Goal: Task Accomplishment & Management: Manage account settings

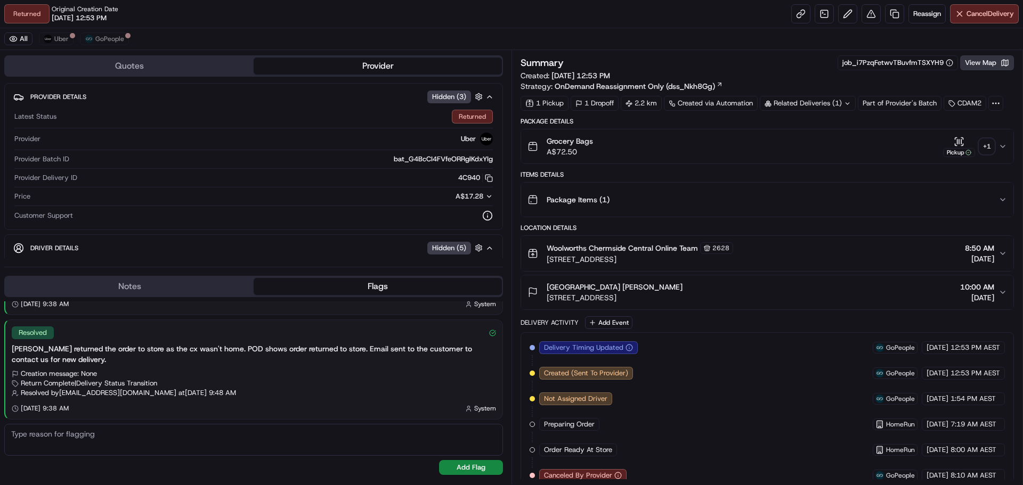
click at [987, 62] on button "View Map" at bounding box center [987, 62] width 54 height 15
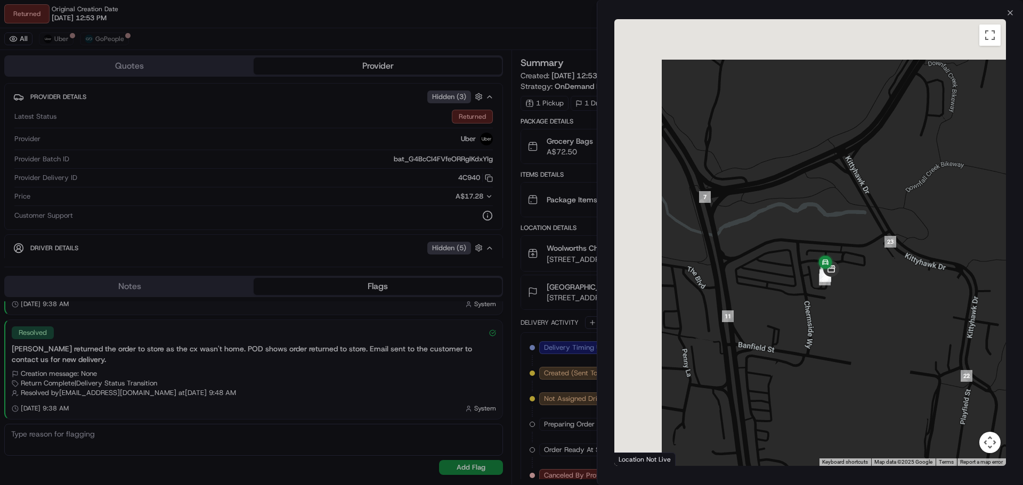
drag, startPoint x: 773, startPoint y: 208, endPoint x: 853, endPoint y: 299, distance: 121.9
click at [853, 299] on div at bounding box center [810, 242] width 392 height 447
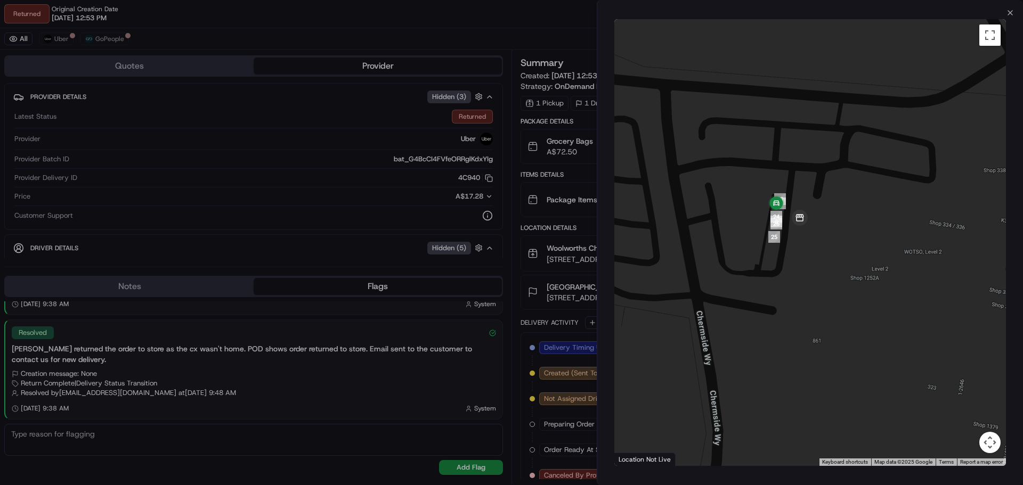
drag, startPoint x: 827, startPoint y: 247, endPoint x: 863, endPoint y: 332, distance: 92.4
click at [863, 332] on div at bounding box center [810, 242] width 392 height 447
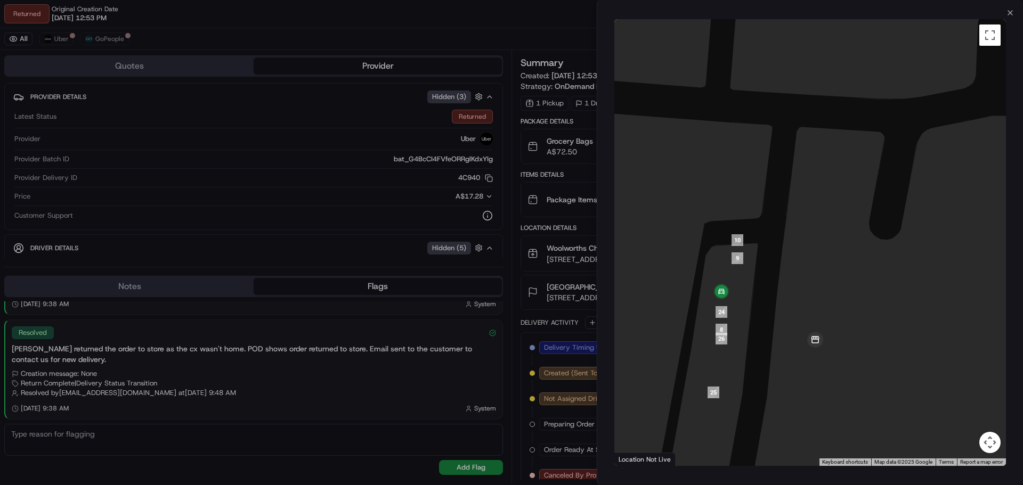
drag, startPoint x: 781, startPoint y: 314, endPoint x: 836, endPoint y: 316, distance: 55.4
click at [835, 316] on div at bounding box center [810, 242] width 392 height 447
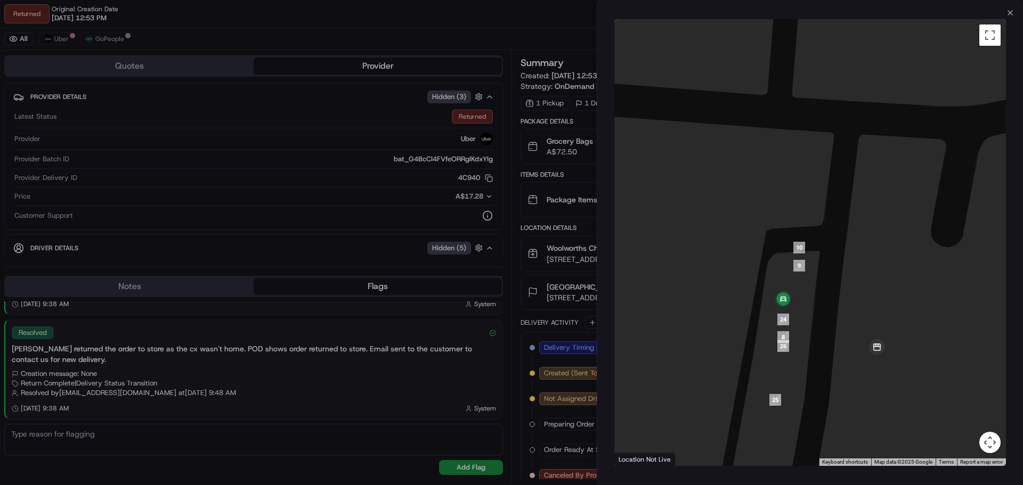
drag, startPoint x: 829, startPoint y: 338, endPoint x: 830, endPoint y: 292, distance: 45.3
click at [830, 292] on div at bounding box center [810, 242] width 392 height 447
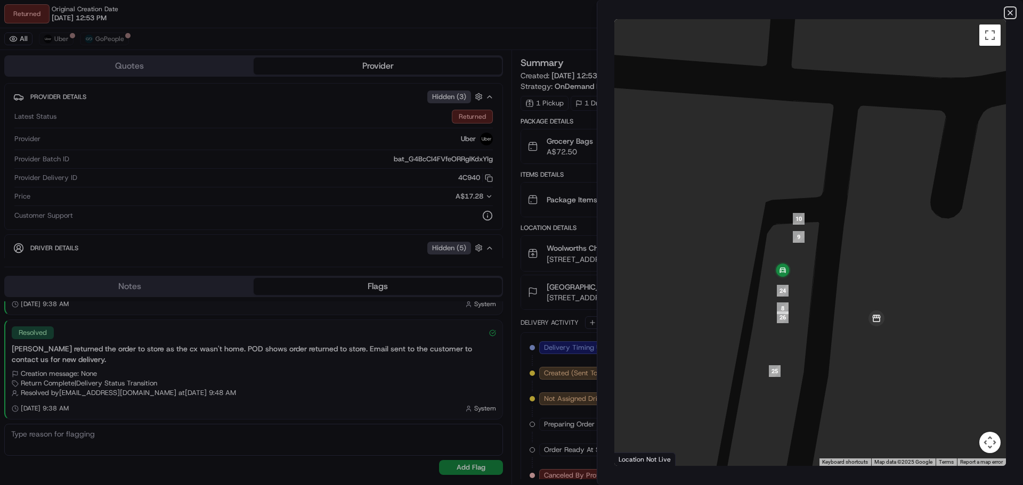
click at [1009, 15] on icon "button" at bounding box center [1010, 13] width 9 height 9
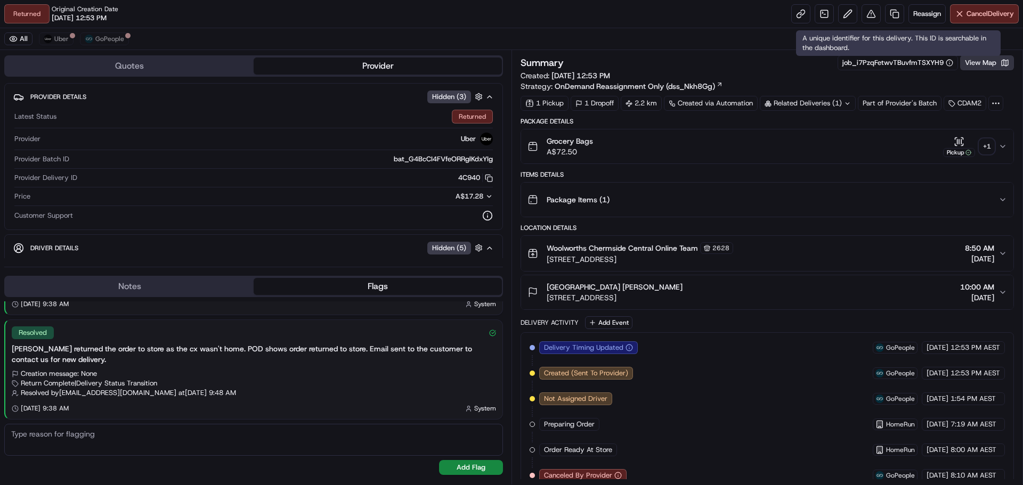
click at [978, 62] on button "View Map" at bounding box center [987, 62] width 54 height 15
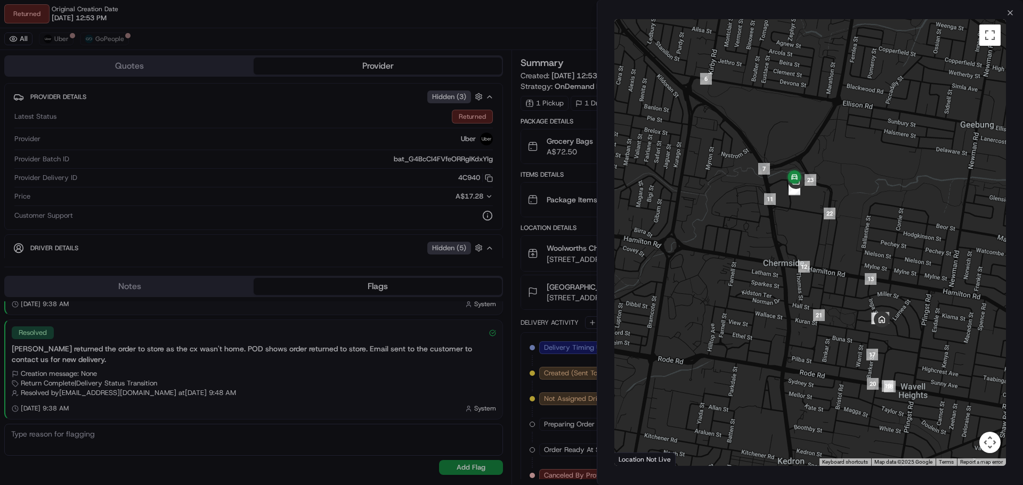
drag, startPoint x: 915, startPoint y: 398, endPoint x: 902, endPoint y: 333, distance: 66.2
click at [902, 333] on div at bounding box center [810, 242] width 392 height 447
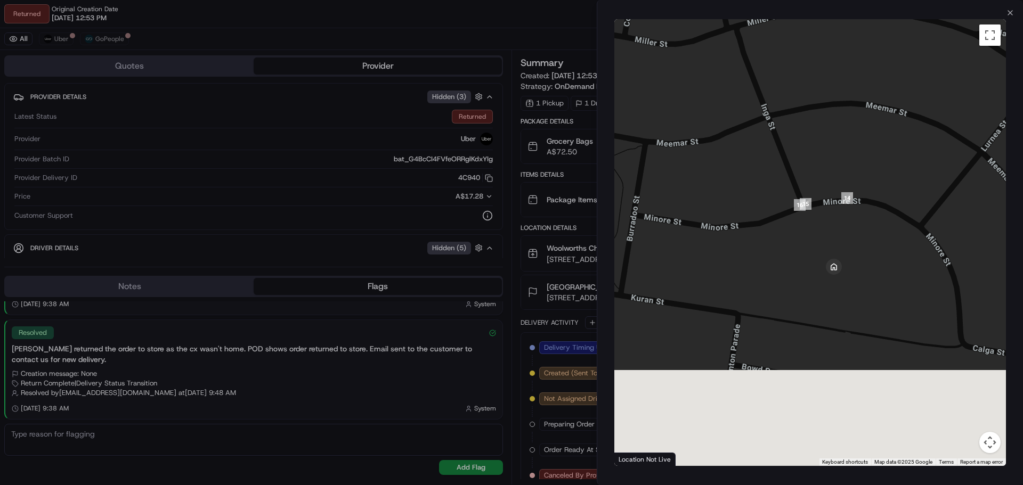
drag, startPoint x: 891, startPoint y: 409, endPoint x: 879, endPoint y: 212, distance: 197.5
click at [879, 212] on div at bounding box center [810, 242] width 392 height 447
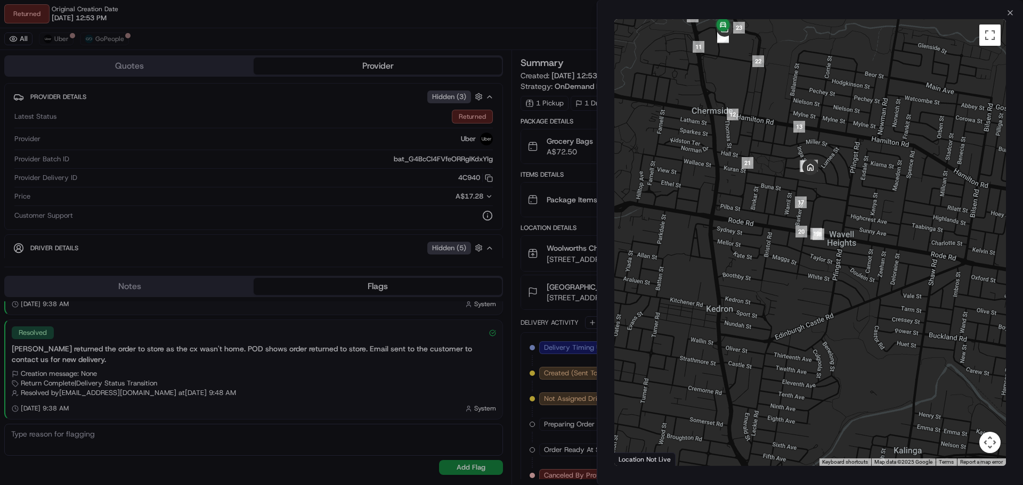
click at [565, 26] on div at bounding box center [511, 242] width 1023 height 485
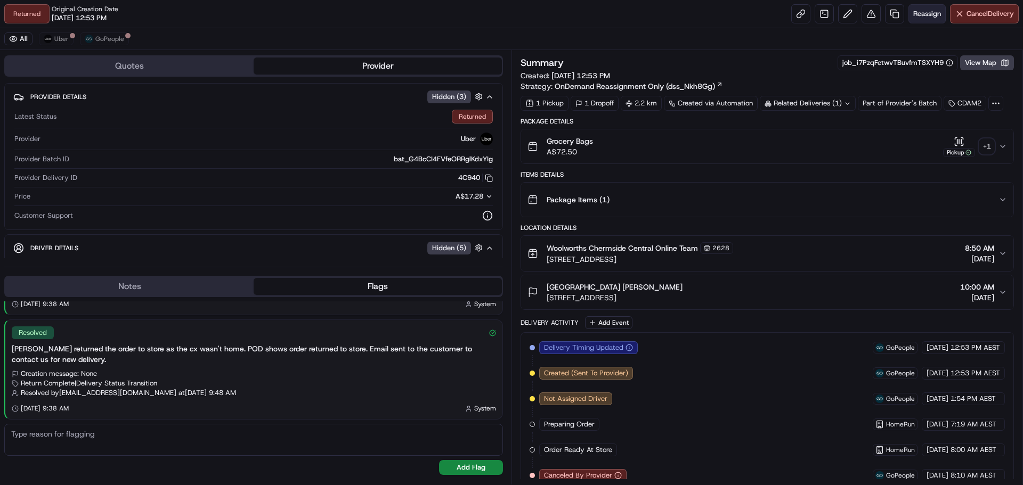
click at [919, 17] on span "Reassign" at bounding box center [927, 14] width 28 height 10
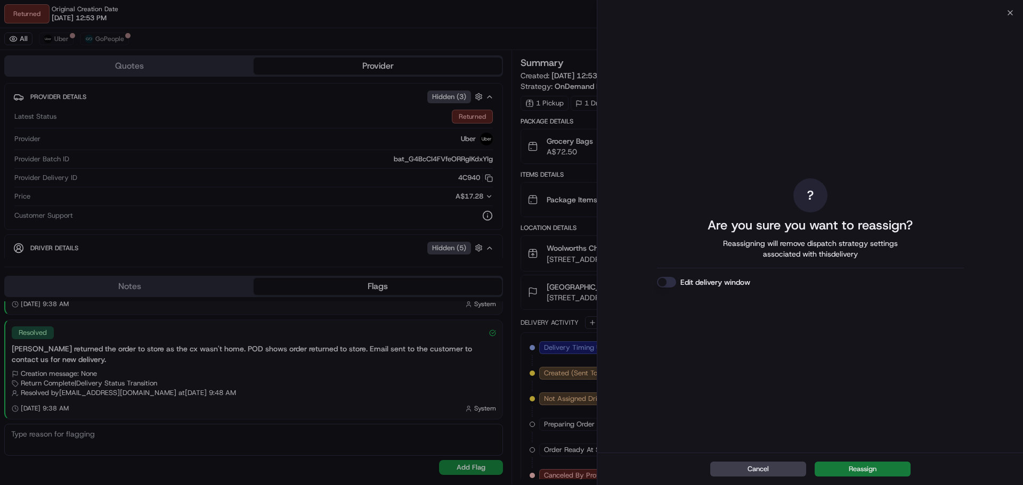
click at [867, 462] on button "Reassign" at bounding box center [863, 469] width 96 height 15
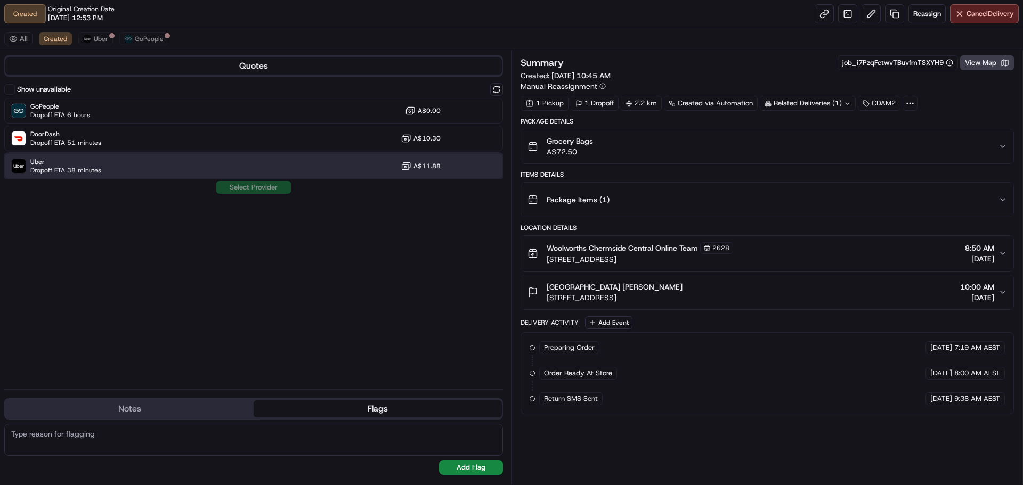
click at [139, 159] on div "Uber Dropoff ETA 38 minutes A$11.88" at bounding box center [253, 166] width 499 height 26
click at [998, 296] on div "Wavell Heights State School Julie Zardani 62 Minore St, Wavell Heights, QLD 401…" at bounding box center [762, 292] width 471 height 21
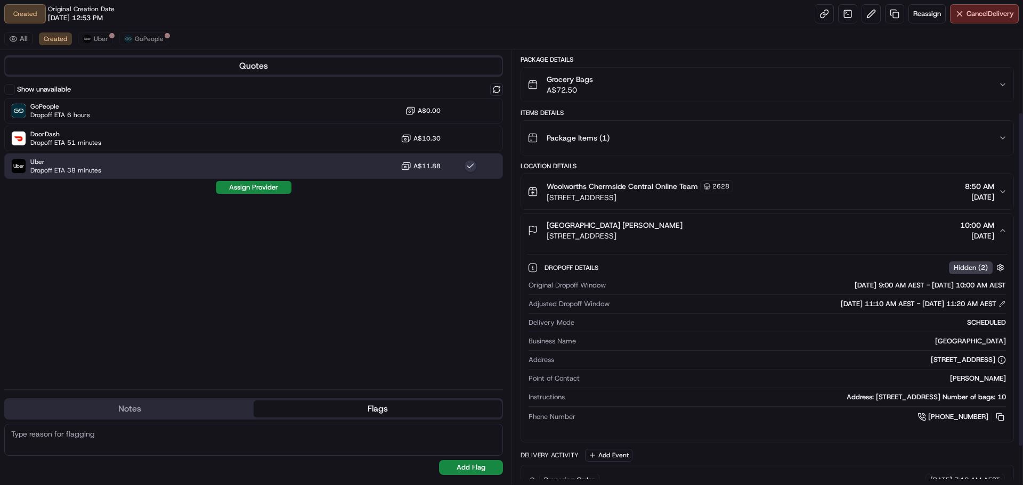
scroll to position [129, 0]
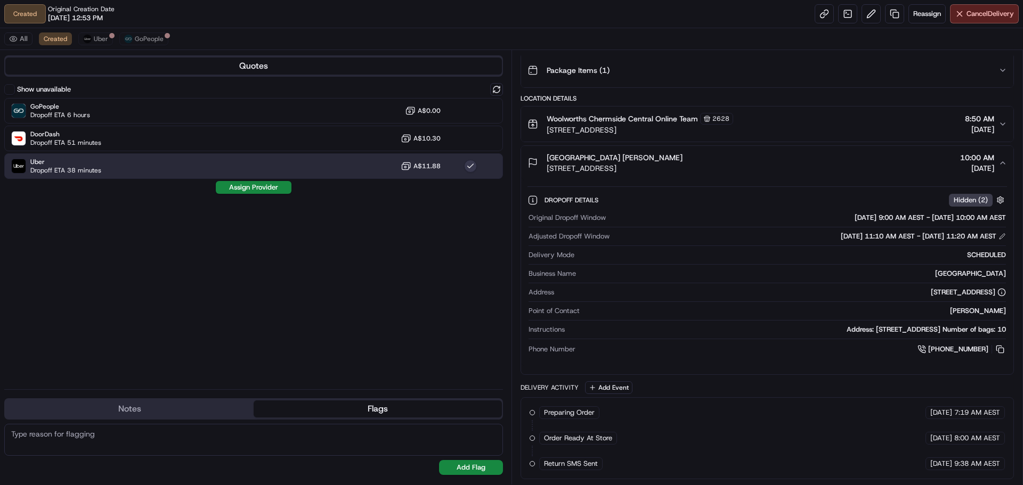
click at [1000, 166] on icon "button" at bounding box center [1002, 163] width 9 height 9
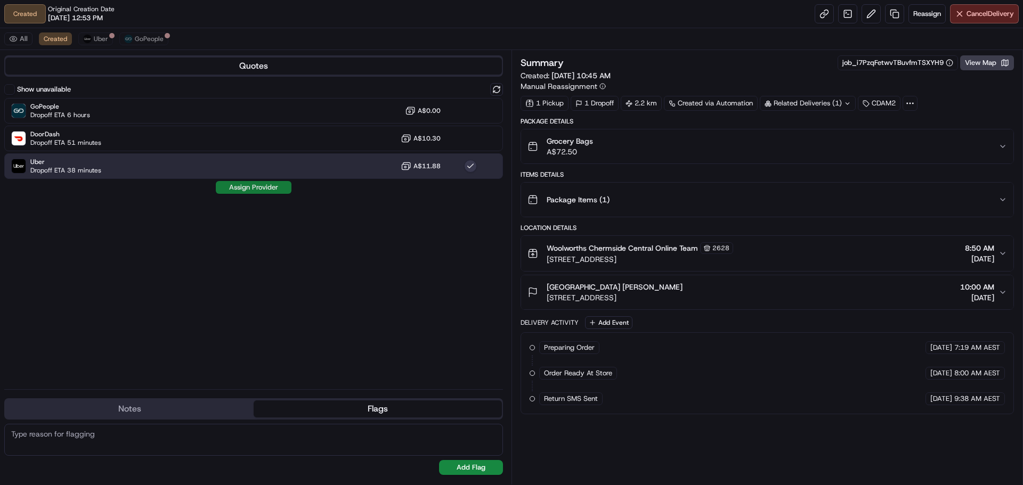
click at [265, 192] on button "Assign Provider" at bounding box center [254, 187] width 76 height 13
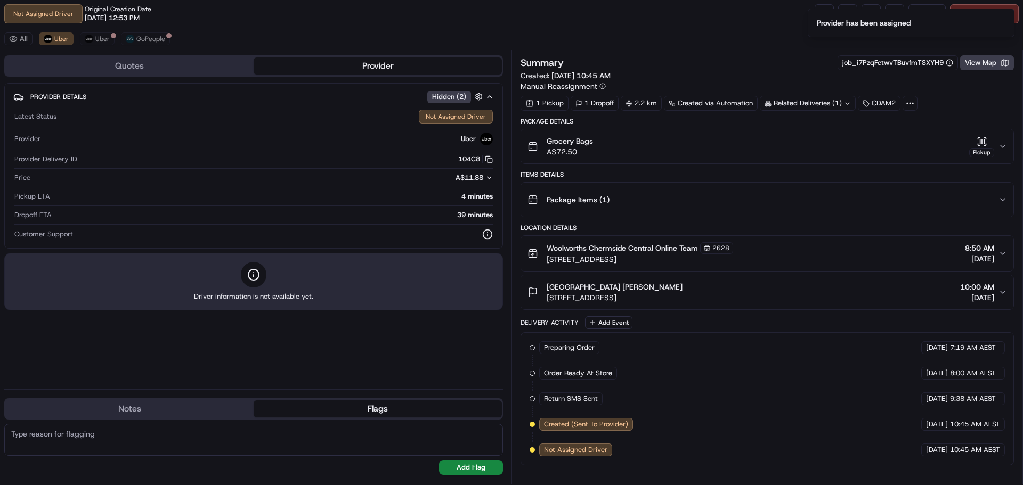
click at [993, 305] on button "Wavell Heights State School Julie Zardani 62 Minore St, Wavell Heights, QLD 401…" at bounding box center [767, 292] width 492 height 34
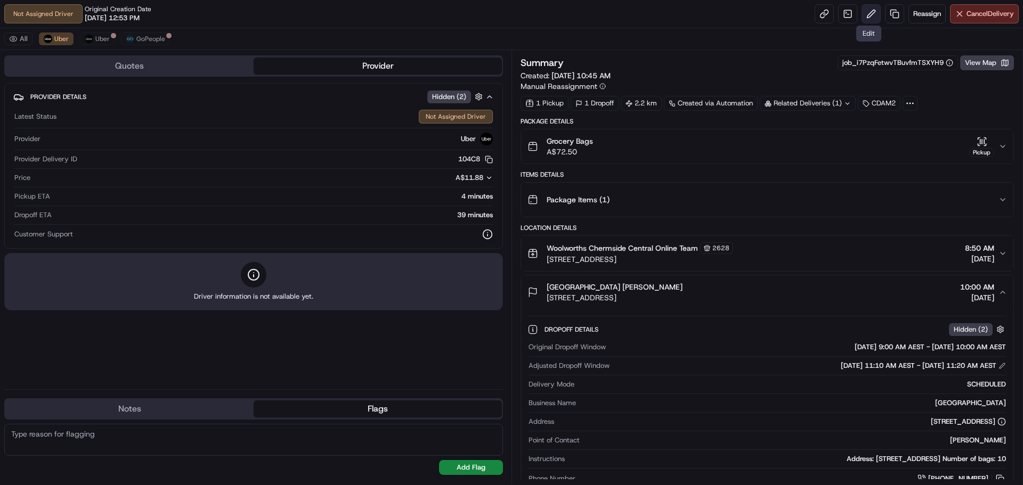
click at [870, 11] on button at bounding box center [870, 13] width 19 height 19
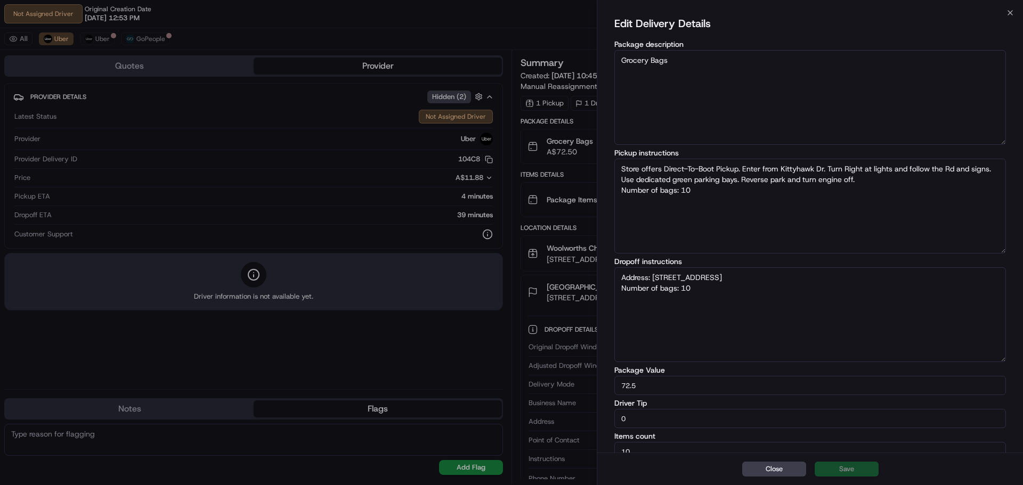
click at [807, 296] on textarea "Address: 62 Minore St WAVELL HEIGHTS QLD Number of bags: 10" at bounding box center [810, 314] width 392 height 95
type textarea "Store offers Direct-To-Boot Pickup. Enter from Kittyhawk Dr. Turn Right at ligh…"
paste textarea "Plase go to the Minoure street to find parking and go to the administration off…"
click at [694, 279] on textarea "Plase go to the Minoure street to find parking and go to the administration off…" at bounding box center [810, 314] width 392 height 95
click at [633, 280] on textarea "Plase go to the Minore street to find parking and go to the administration offi…" at bounding box center [810, 314] width 392 height 95
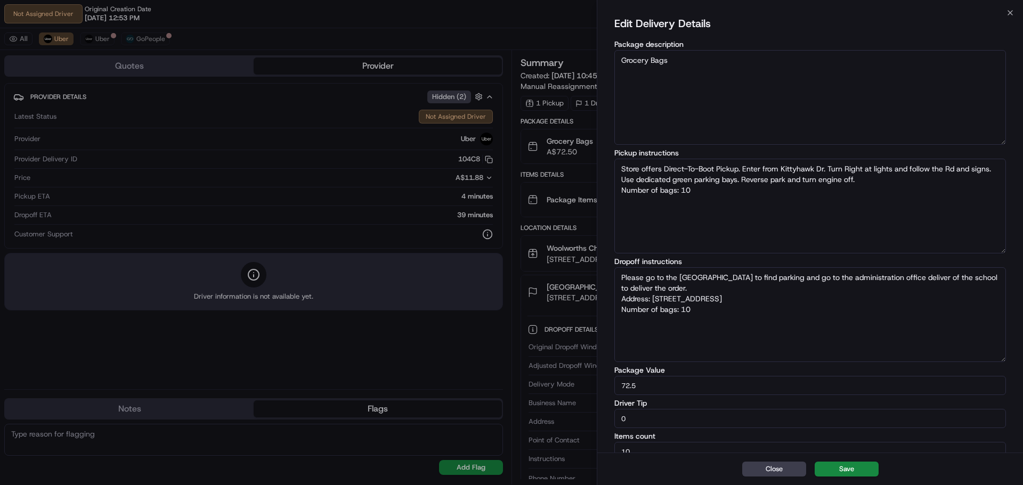
type textarea "Please go to the Minore street to find parking and go to the administration off…"
type textarea "Store offers Direct-To-Boot Pickup. Enter from Kittyhawk Dr. Turn Right at ligh…"
type textarea "Please be on Minore street to find parking and go to the administration office …"
type textarea "Store offers Direct-To-Boot Pickup. Enter from Kittyhawk Dr. Turn Right at ligh…"
type textarea "Please be on Minore street to find parking and go to the administration office …"
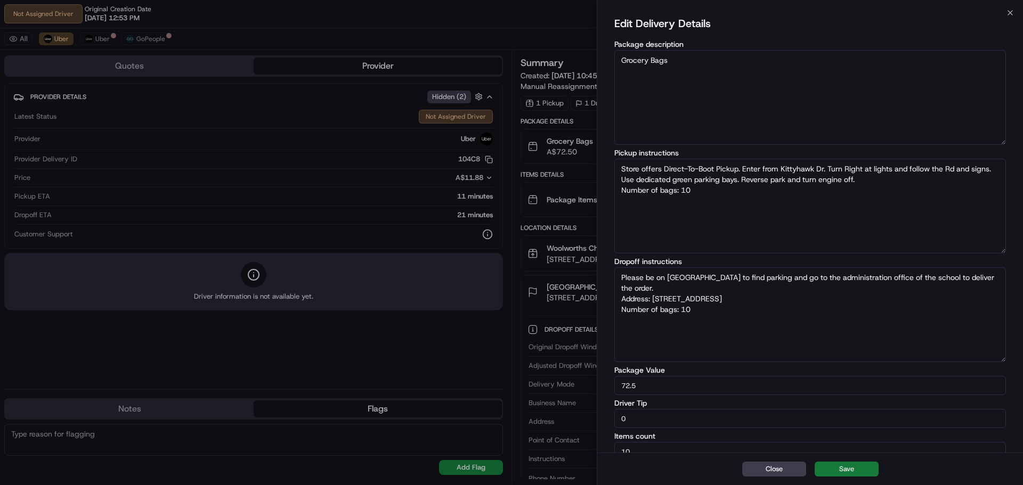
click at [852, 474] on button "Save" at bounding box center [847, 469] width 64 height 15
type textarea "Store offers Direct-To-Boot Pickup. Enter from Kittyhawk Dr. Turn Right at ligh…"
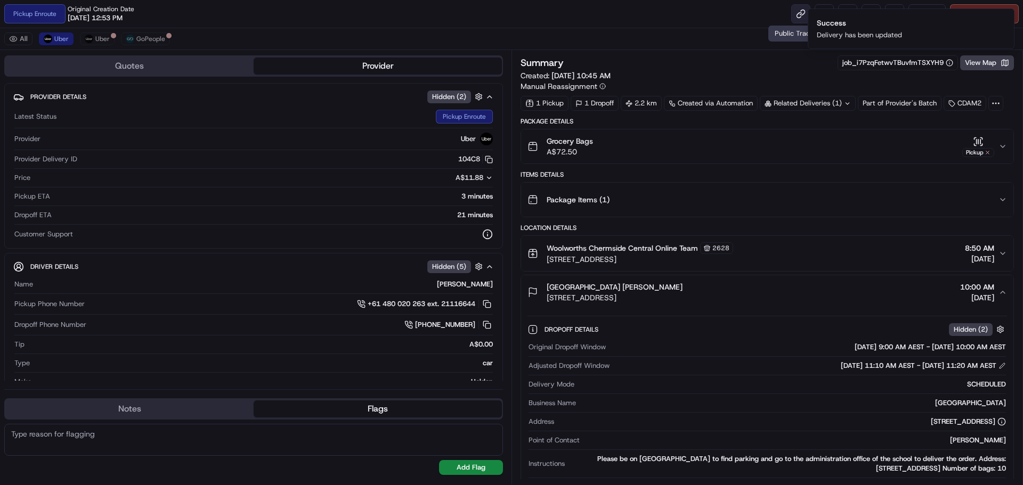
click at [798, 18] on link at bounding box center [800, 13] width 19 height 19
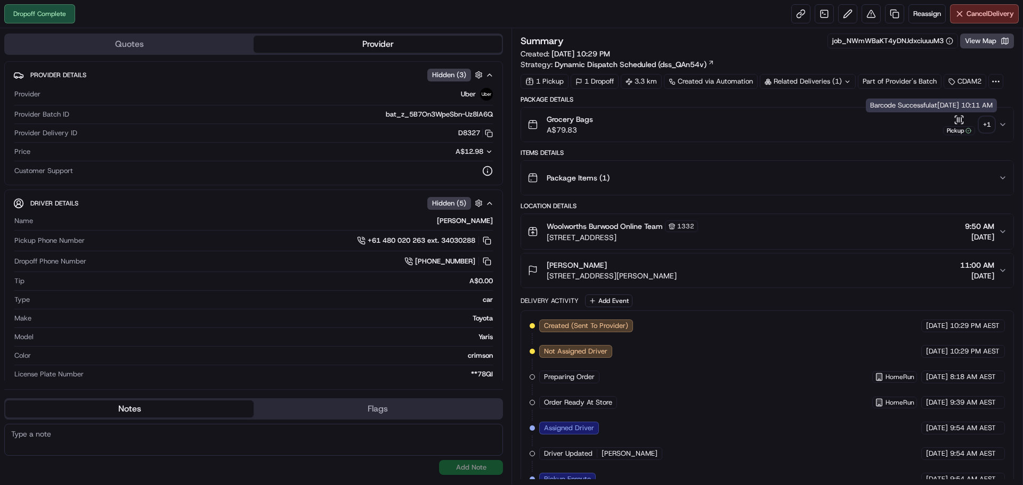
click at [985, 126] on div "+ 1" at bounding box center [986, 124] width 15 height 15
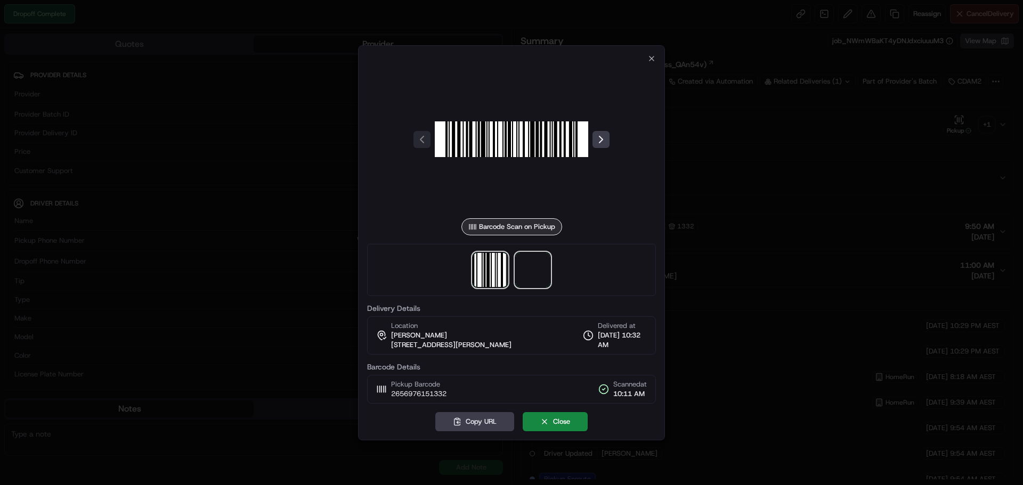
click at [536, 270] on span at bounding box center [533, 270] width 34 height 34
click at [877, 197] on div at bounding box center [511, 242] width 1023 height 485
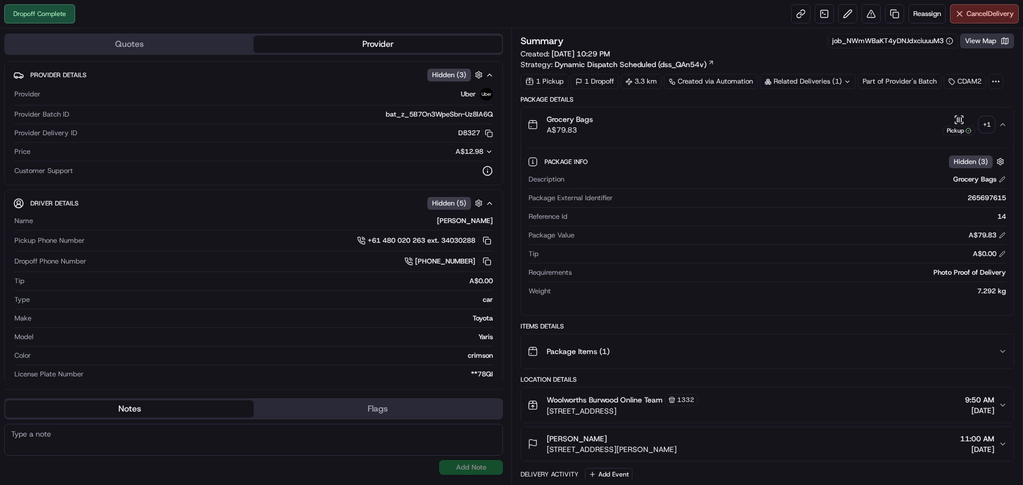
click at [993, 37] on button "View Map" at bounding box center [987, 41] width 54 height 15
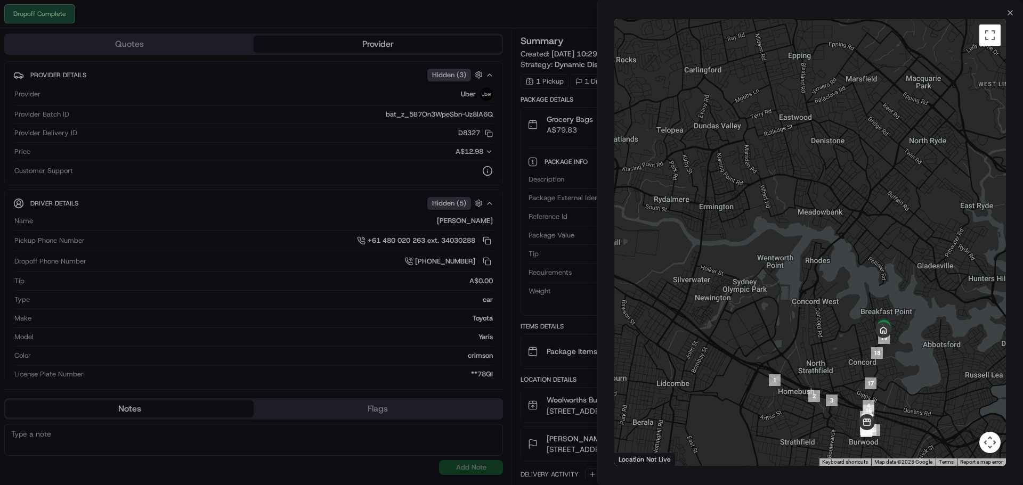
drag, startPoint x: 929, startPoint y: 250, endPoint x: 913, endPoint y: 362, distance: 113.1
click at [913, 362] on div at bounding box center [810, 242] width 392 height 447
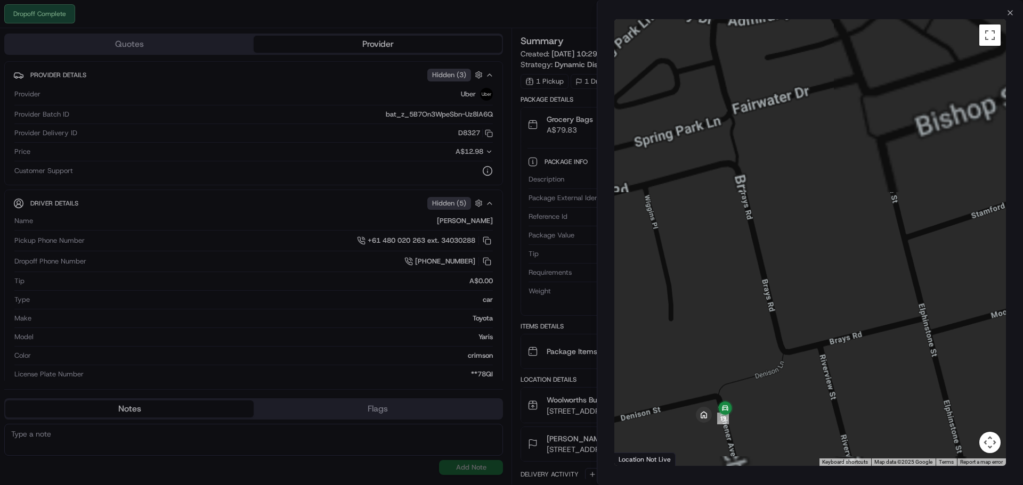
drag, startPoint x: 818, startPoint y: 394, endPoint x: 899, endPoint y: 271, distance: 147.6
click at [899, 271] on div at bounding box center [810, 242] width 392 height 447
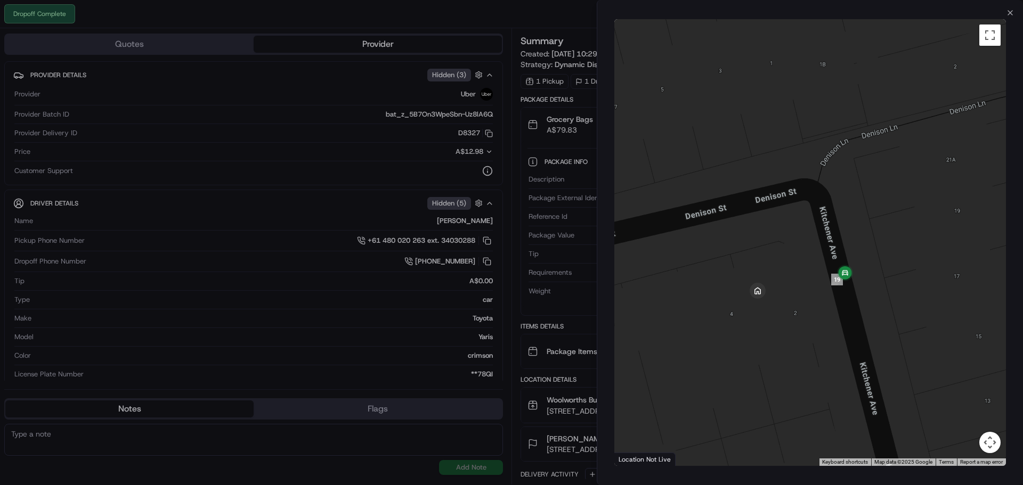
drag, startPoint x: 784, startPoint y: 364, endPoint x: 907, endPoint y: 266, distance: 157.7
click at [907, 266] on div at bounding box center [810, 242] width 392 height 447
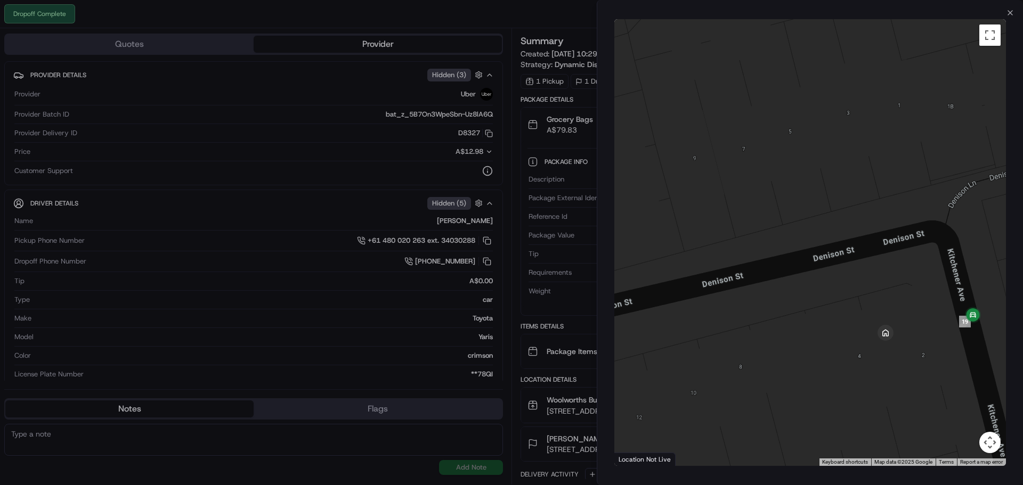
drag, startPoint x: 835, startPoint y: 231, endPoint x: 957, endPoint y: 273, distance: 129.4
click at [957, 273] on div at bounding box center [810, 242] width 392 height 447
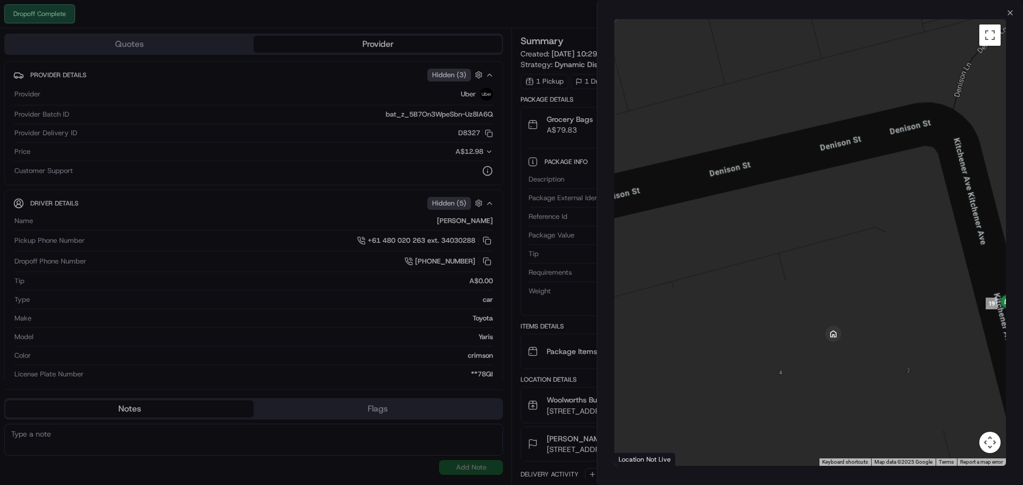
drag, startPoint x: 920, startPoint y: 284, endPoint x: 840, endPoint y: 244, distance: 89.6
click at [840, 244] on div at bounding box center [810, 242] width 392 height 447
click at [539, 25] on div at bounding box center [511, 242] width 1023 height 485
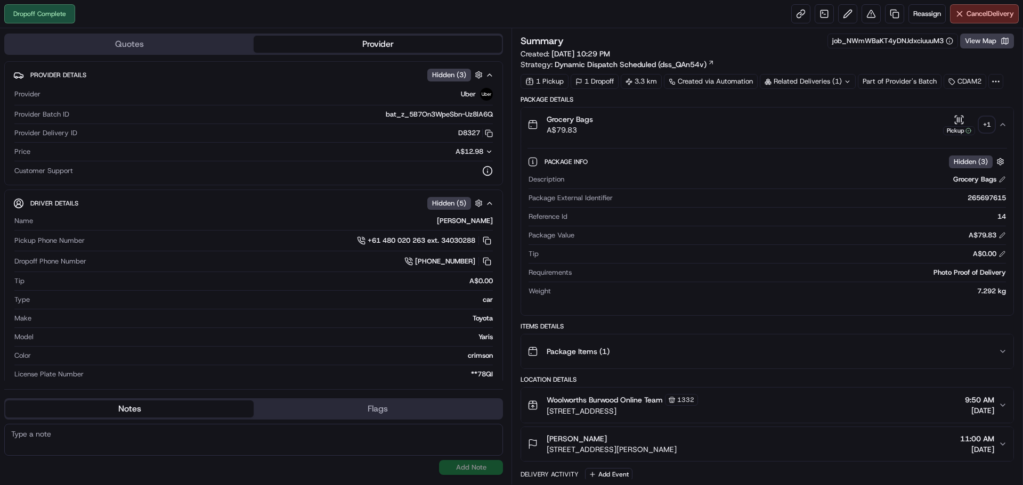
click at [980, 120] on div "+ 1" at bounding box center [986, 124] width 15 height 15
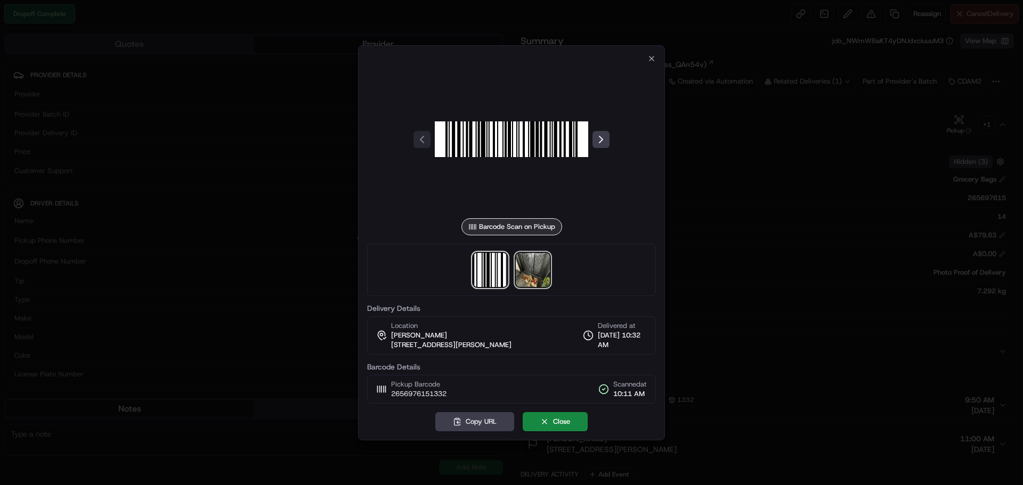
click at [538, 271] on img at bounding box center [533, 270] width 34 height 34
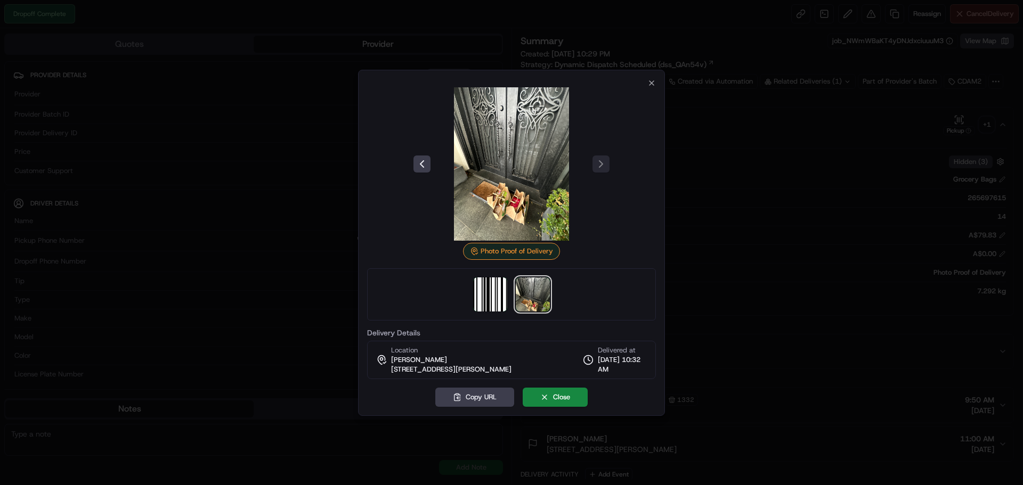
click at [649, 90] on div at bounding box center [511, 163] width 289 height 153
click at [650, 82] on icon "button" at bounding box center [651, 83] width 4 height 4
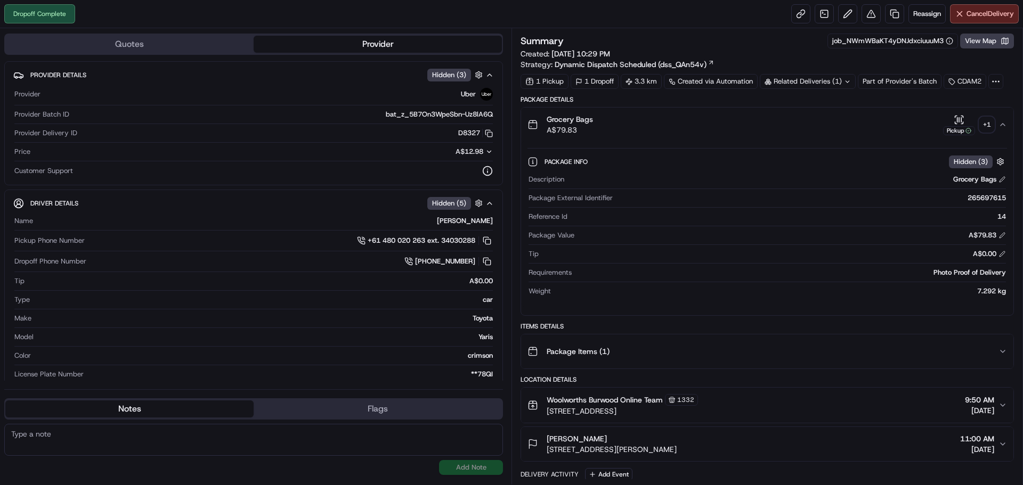
click at [979, 123] on button "Pickup + 1" at bounding box center [968, 125] width 51 height 21
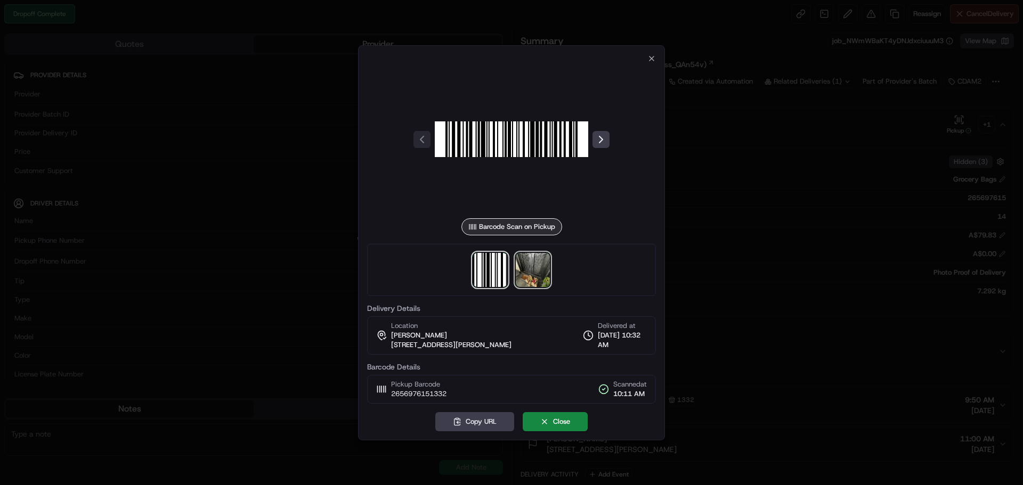
click at [526, 266] on img at bounding box center [533, 270] width 34 height 34
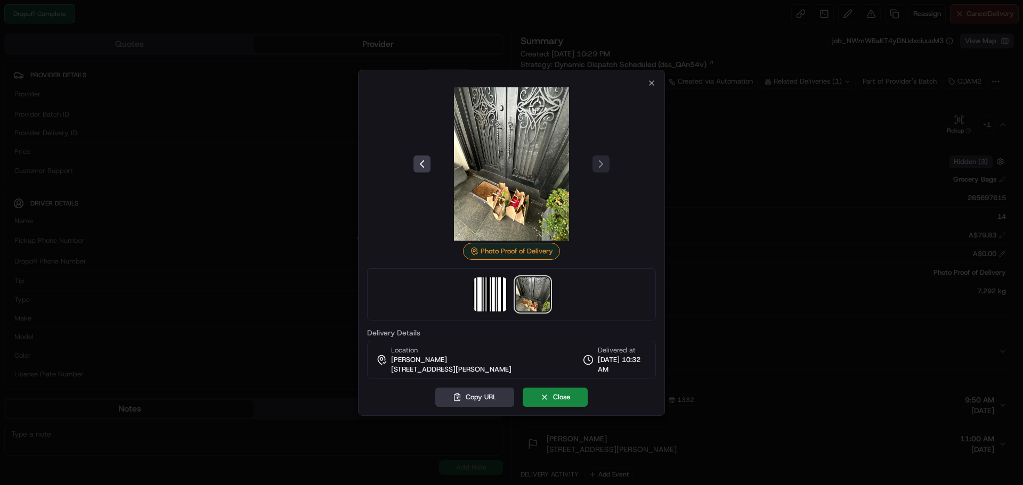
click at [470, 388] on button "Copy URL" at bounding box center [474, 397] width 79 height 19
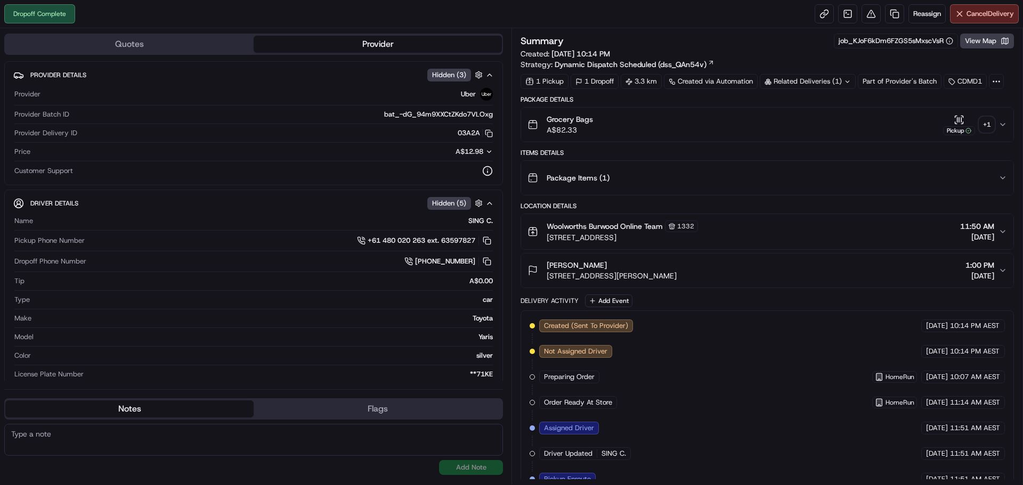
click at [991, 120] on div "+ 1" at bounding box center [986, 124] width 15 height 15
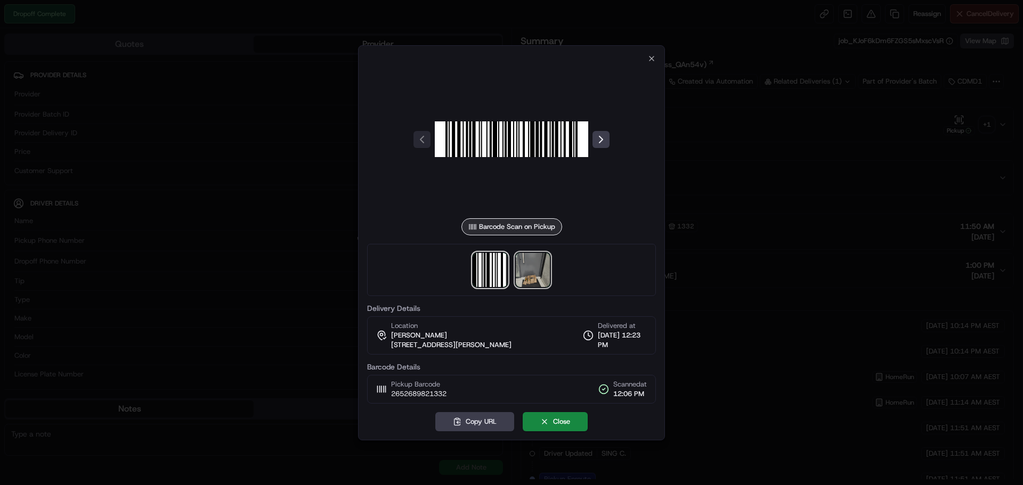
click at [534, 274] on img at bounding box center [533, 270] width 34 height 34
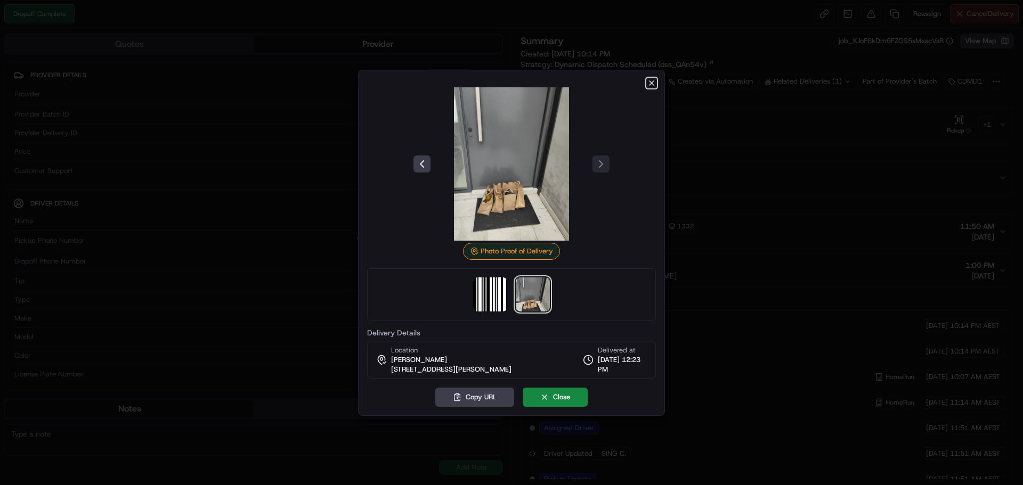
click at [652, 80] on icon "button" at bounding box center [651, 83] width 9 height 9
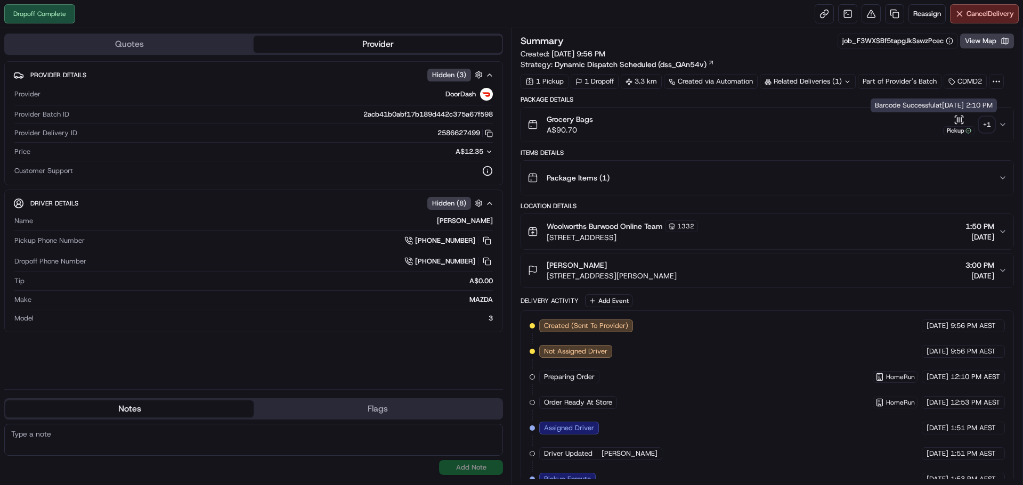
click at [991, 119] on div "+ 1" at bounding box center [986, 124] width 15 height 15
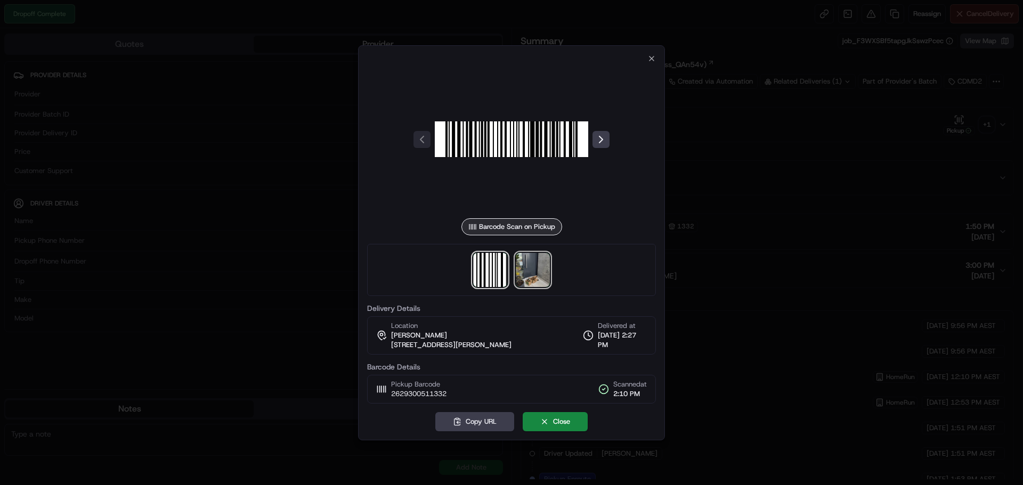
click at [535, 270] on img at bounding box center [533, 270] width 34 height 34
